Goal: Information Seeking & Learning: Find specific fact

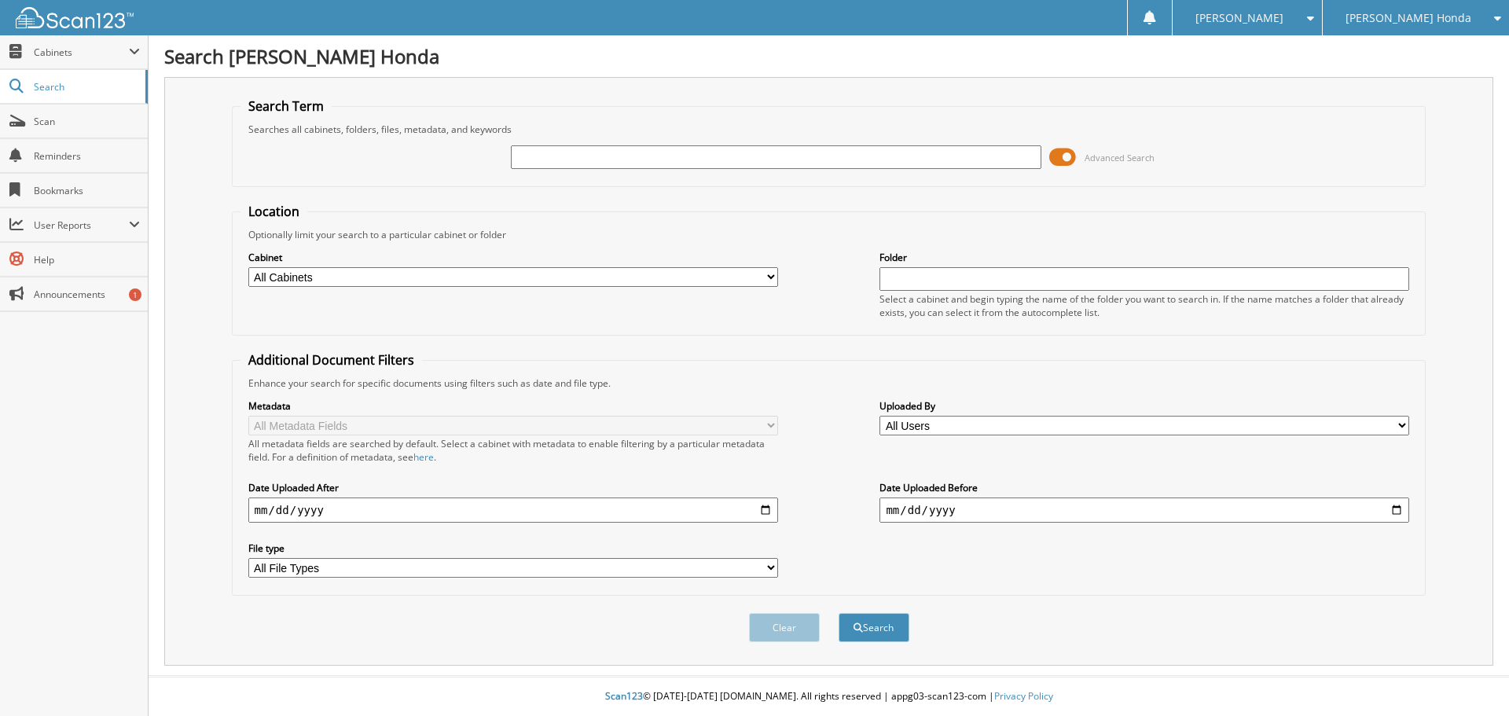
click at [566, 161] on input "text" at bounding box center [776, 157] width 530 height 24
type input "620847"
click at [839, 613] on button "Search" at bounding box center [874, 627] width 71 height 29
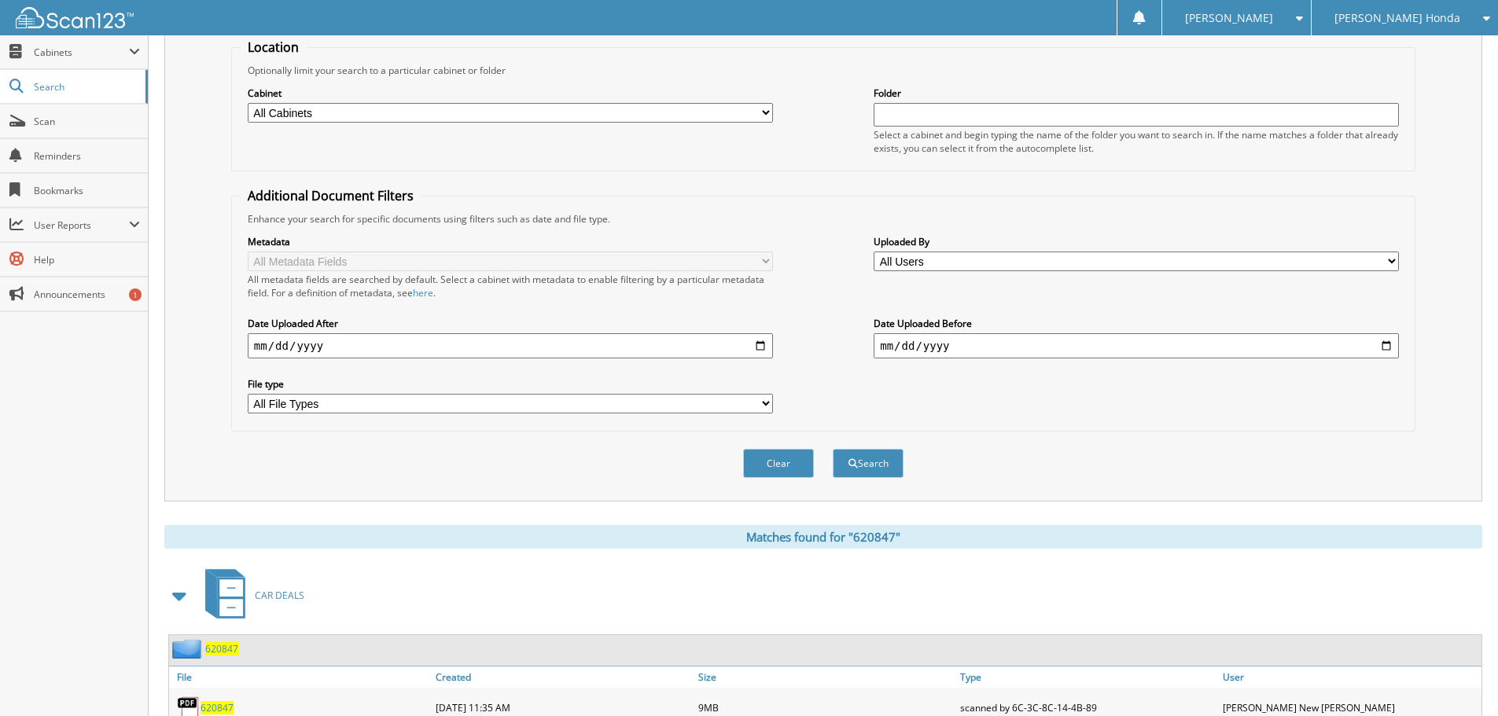
scroll to position [224, 0]
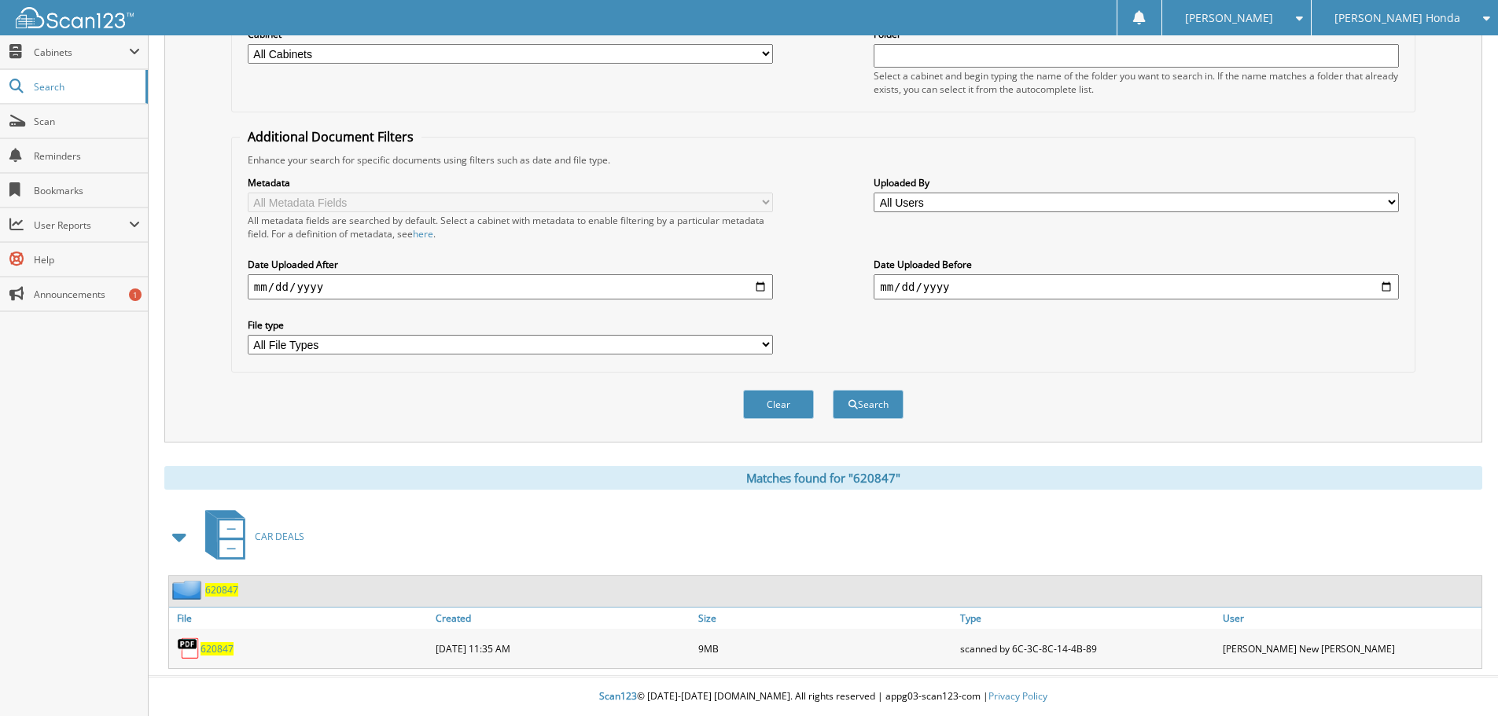
click at [221, 598] on div "620847" at bounding box center [203, 590] width 69 height 20
click at [219, 586] on span "620847" at bounding box center [221, 589] width 33 height 13
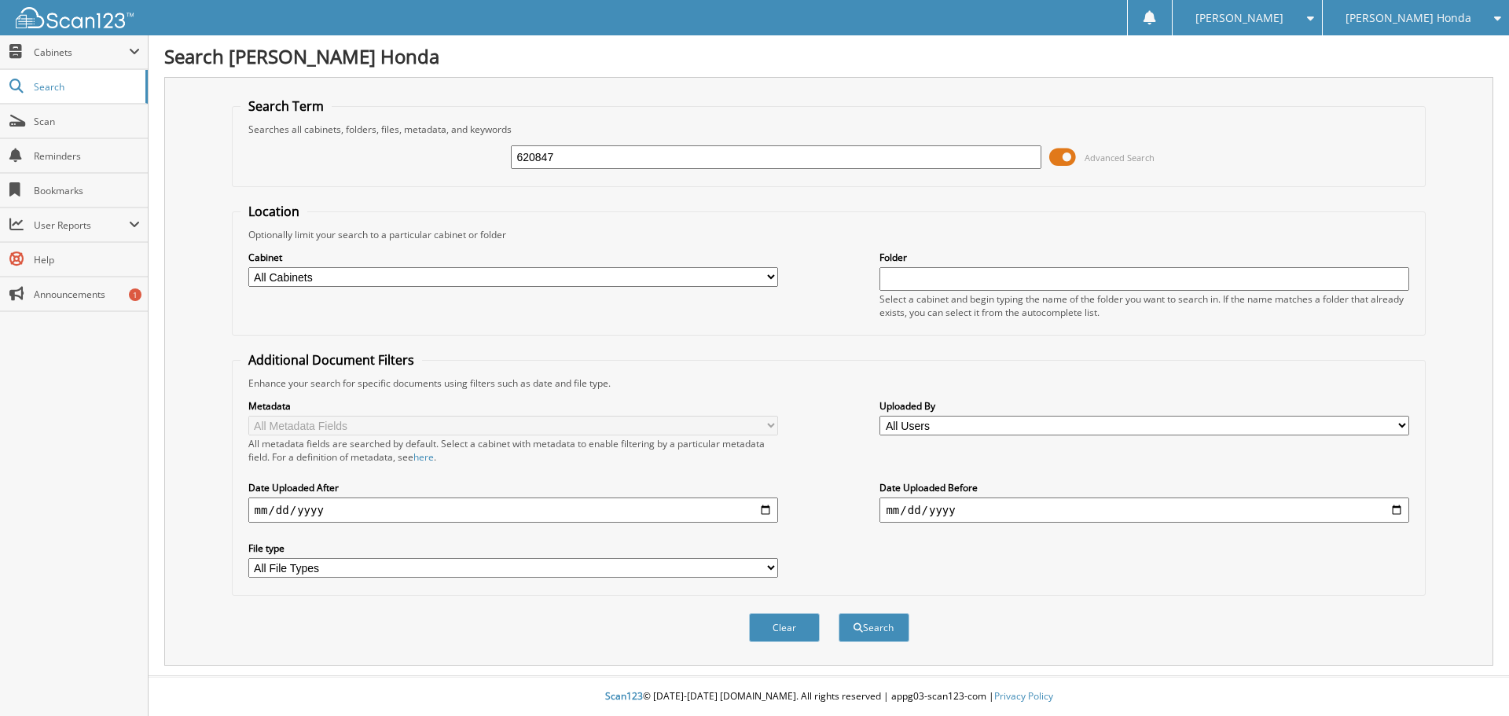
type input "620847"
click at [839, 613] on button "Search" at bounding box center [874, 627] width 71 height 29
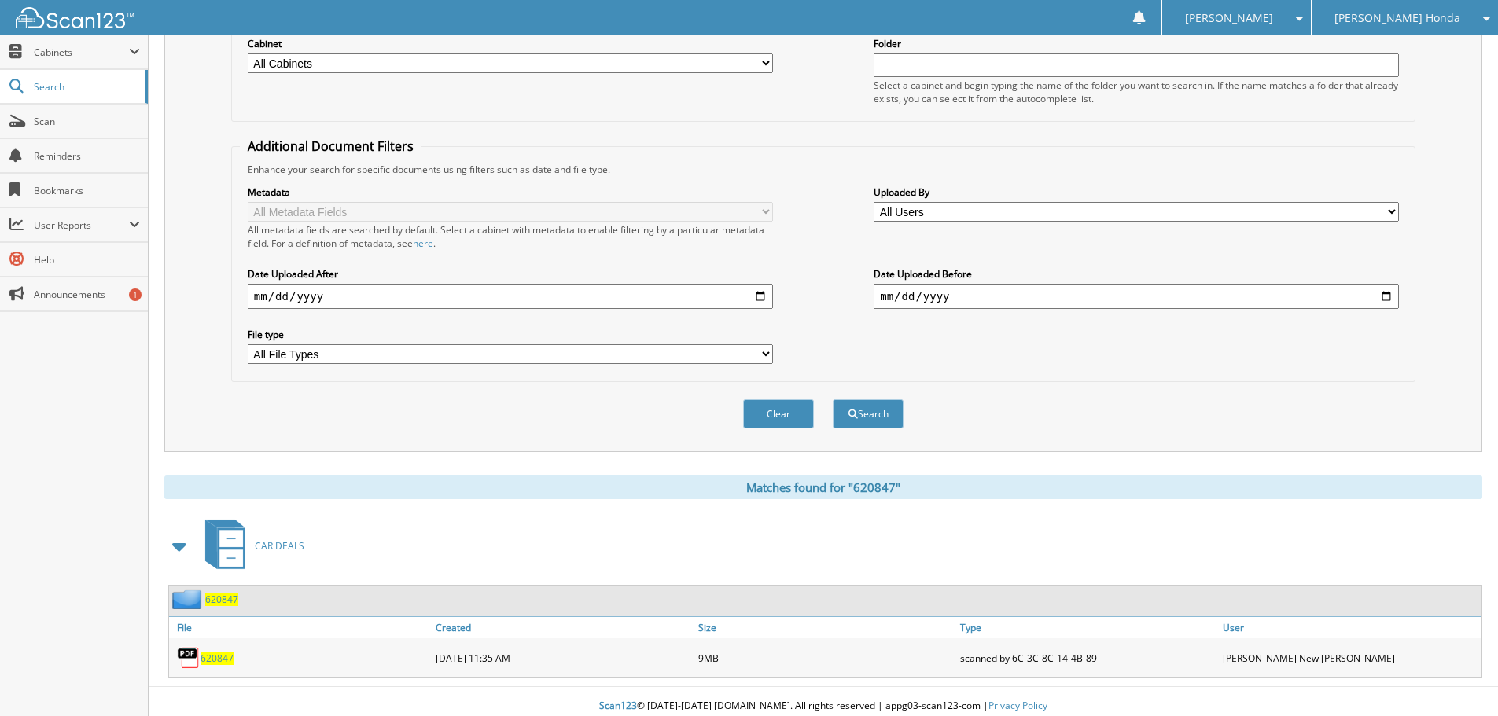
scroll to position [224, 0]
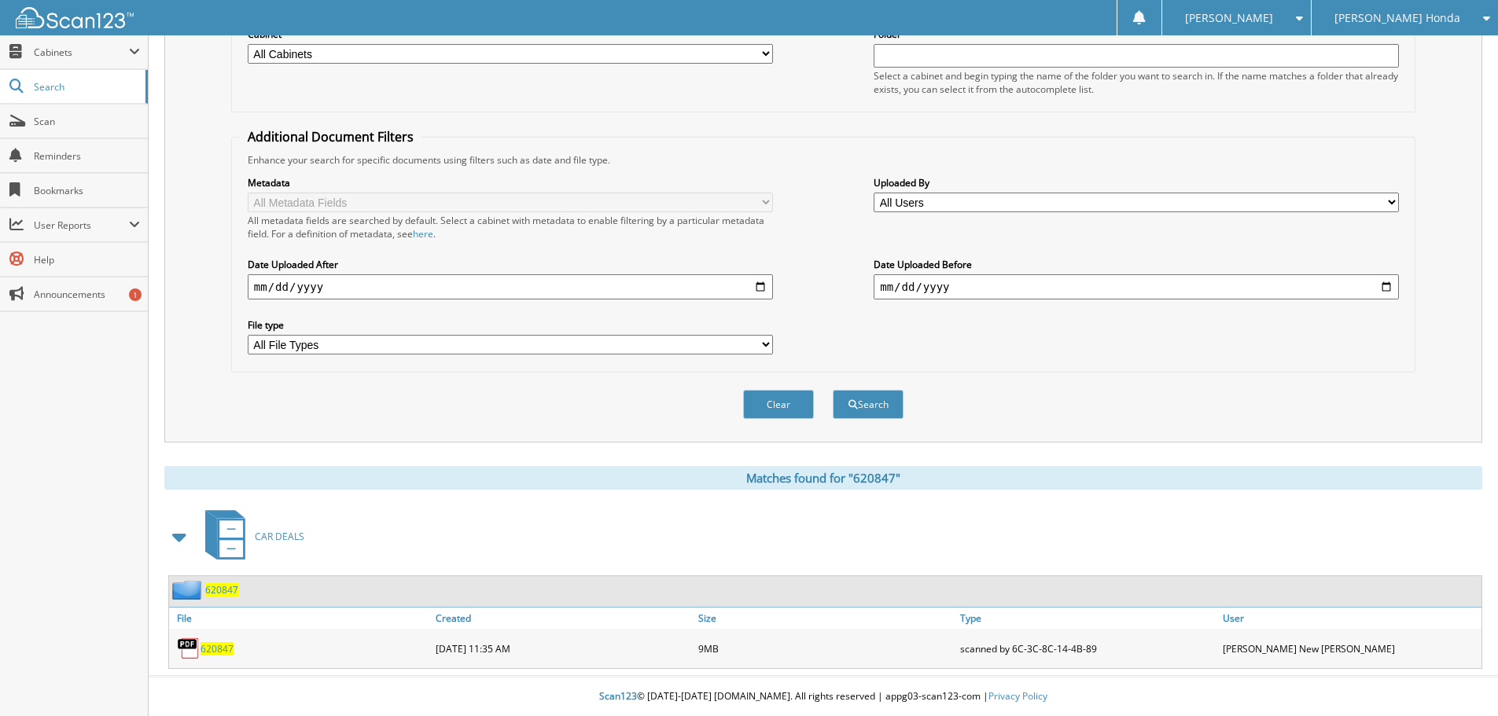
click at [222, 591] on span "620847" at bounding box center [221, 589] width 33 height 13
